Goal: Task Accomplishment & Management: Use online tool/utility

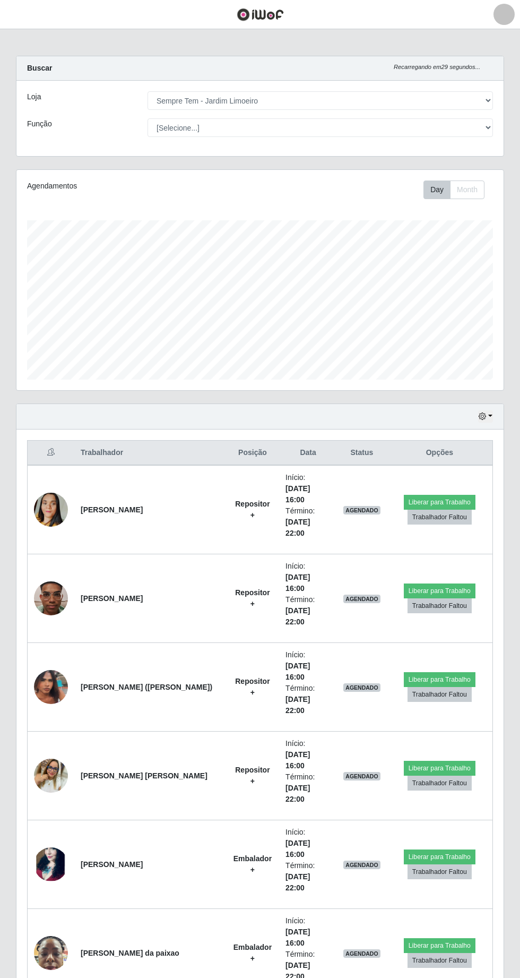
select select "508"
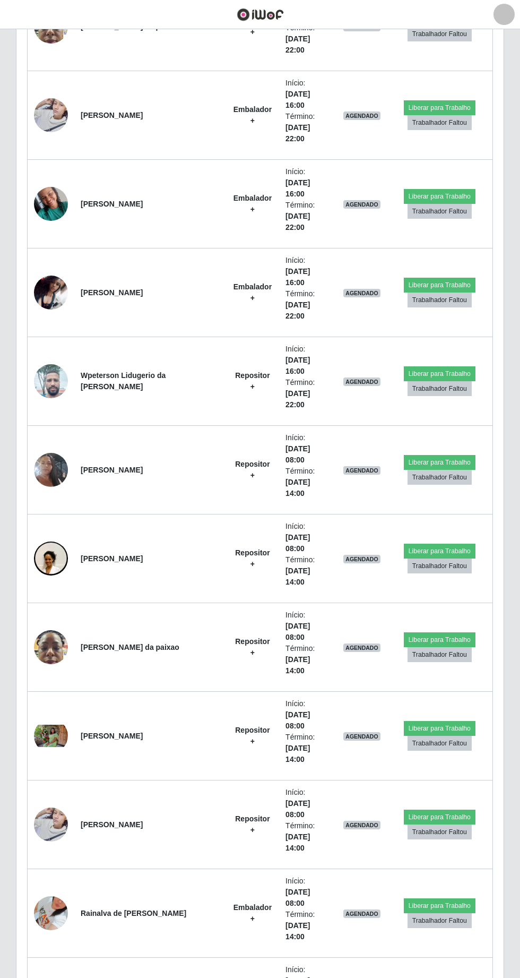
scroll to position [927, 0]
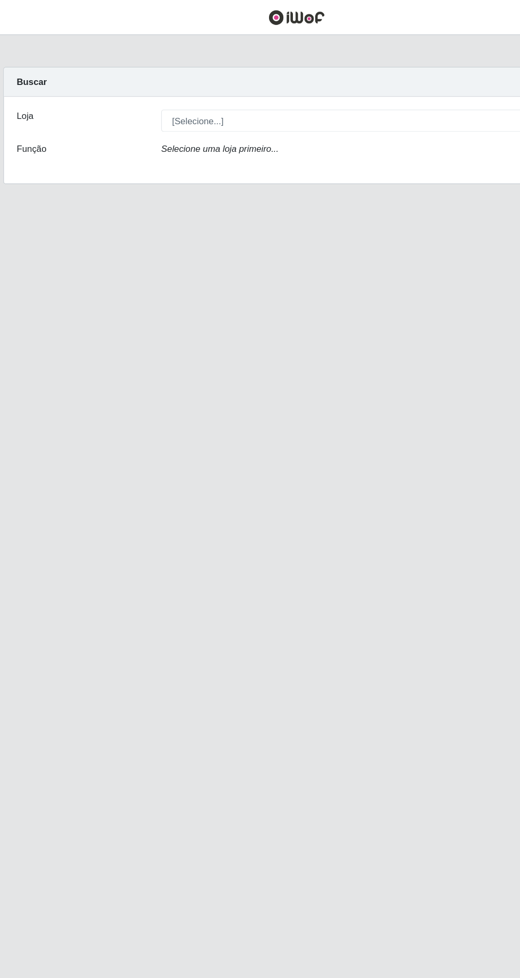
click at [230, 123] on icon "Selecione uma loja primeiro..." at bounding box center [197, 123] width 98 height 8
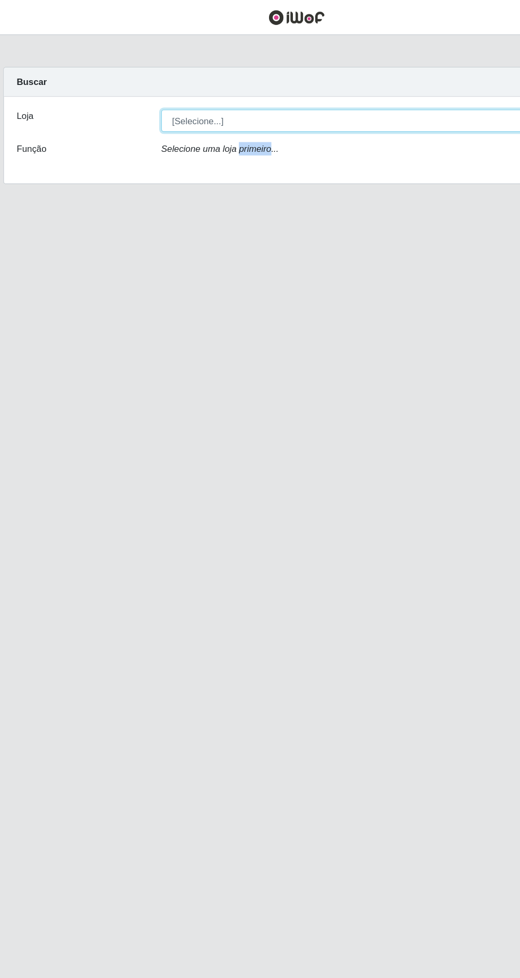
click at [184, 106] on select "[Selecione...] Sempre Tem - Jardim Limoeiro" at bounding box center [321, 100] width 346 height 19
click at [199, 101] on select "[Selecione...] Sempre Tem - Jardim Limoeiro" at bounding box center [321, 100] width 346 height 19
select select "508"
click at [148, 91] on select "[Selecione...] Sempre Tem - Jardim Limoeiro" at bounding box center [321, 100] width 346 height 19
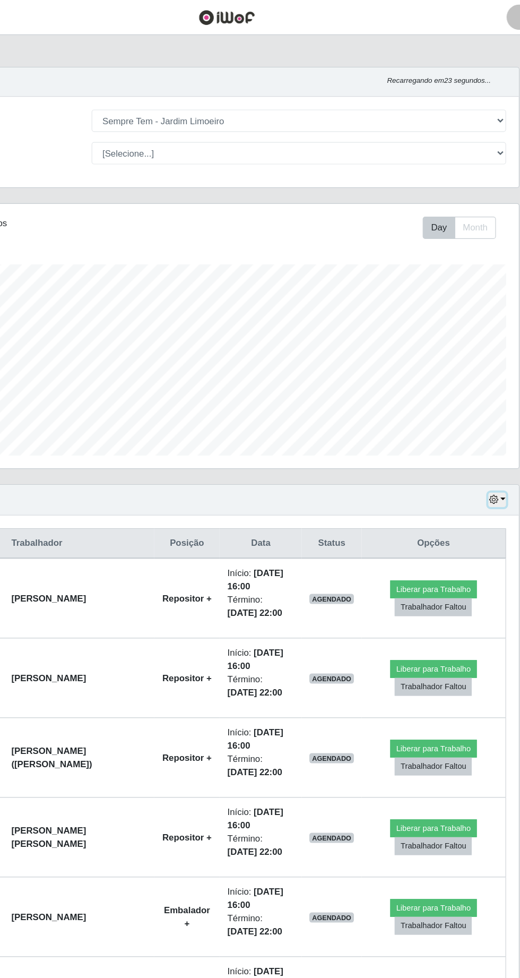
click at [486, 418] on icon "button" at bounding box center [482, 415] width 7 height 7
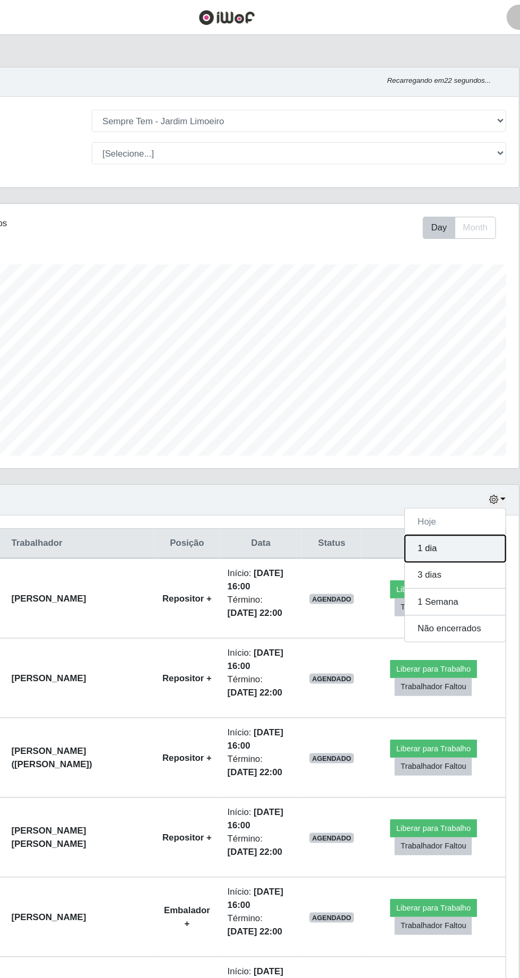
click at [454, 457] on button "1 dia" at bounding box center [451, 457] width 84 height 22
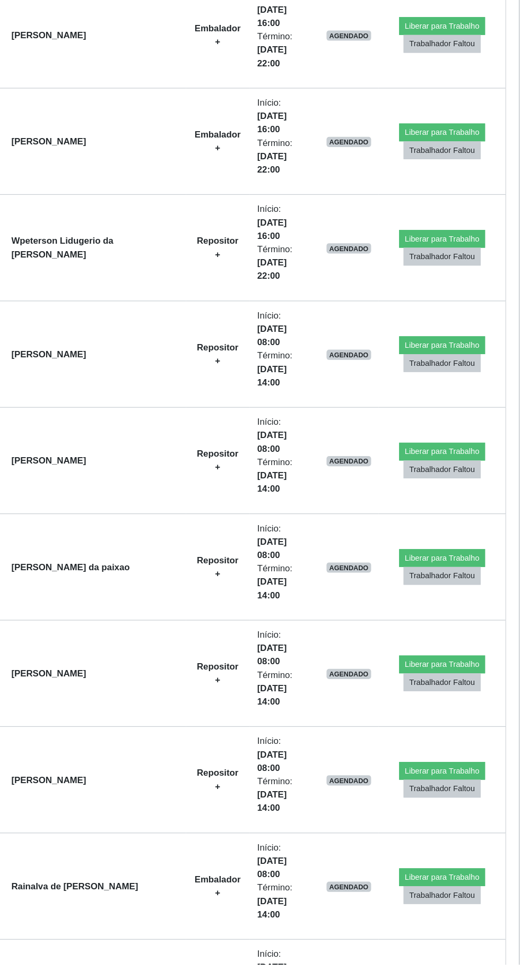
scroll to position [853, 0]
